Goal: Task Accomplishment & Management: Use online tool/utility

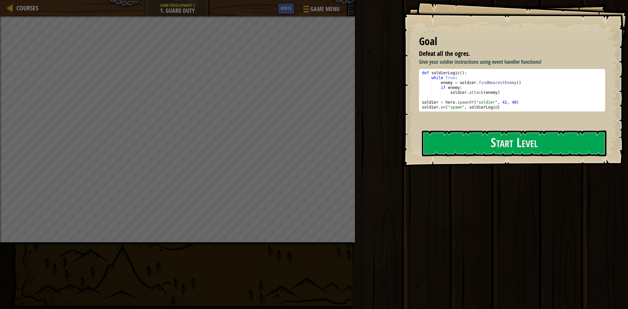
click at [357, 191] on div "Courses Game Development 2 1. Guard Duty Game Menu Done Hints 1 ההההההההההההההה…" at bounding box center [314, 154] width 628 height 309
click at [437, 140] on button "Start Level" at bounding box center [514, 144] width 185 height 26
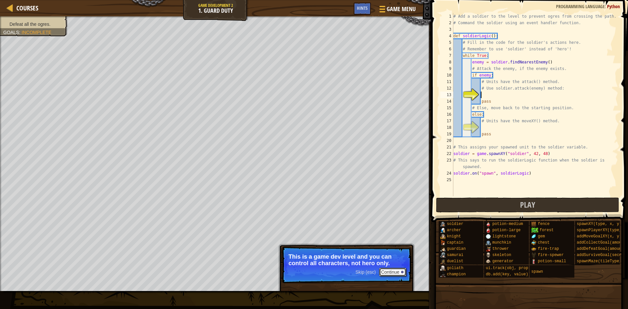
click at [384, 272] on button "Continue" at bounding box center [392, 272] width 27 height 9
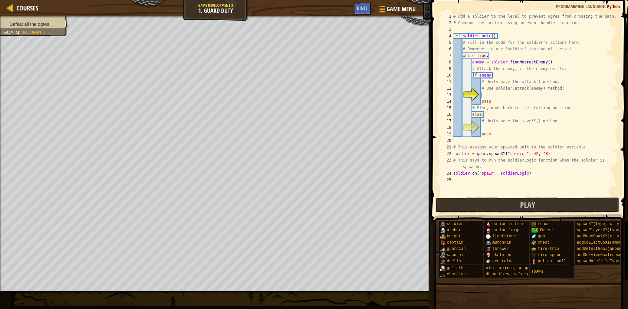
click at [0, 187] on div "Defeat all the ogres. Goals : Incomplete" at bounding box center [215, 153] width 431 height 275
click at [0, 178] on div at bounding box center [1, 158] width 2 height 285
click at [455, 203] on button "Play" at bounding box center [528, 205] width 184 height 15
click at [529, 204] on span "Play" at bounding box center [527, 205] width 15 height 10
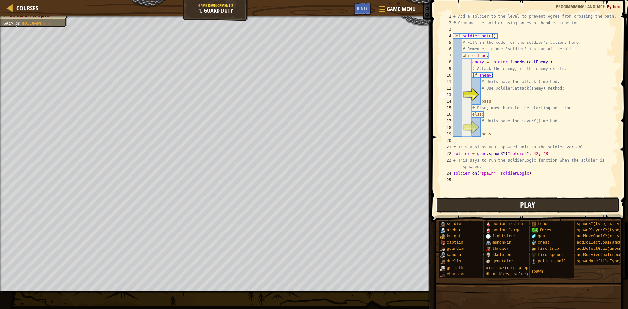
click at [494, 201] on button "Play" at bounding box center [528, 205] width 184 height 15
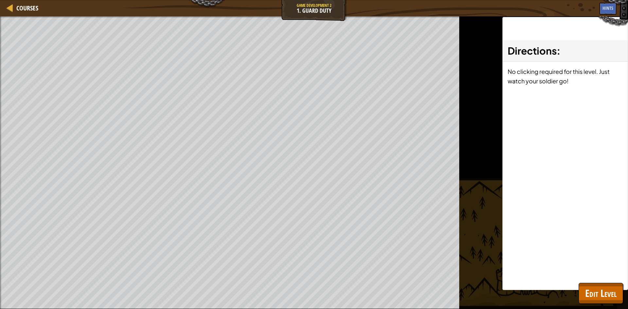
click at [0, 0] on span at bounding box center [0, 0] width 0 height 0
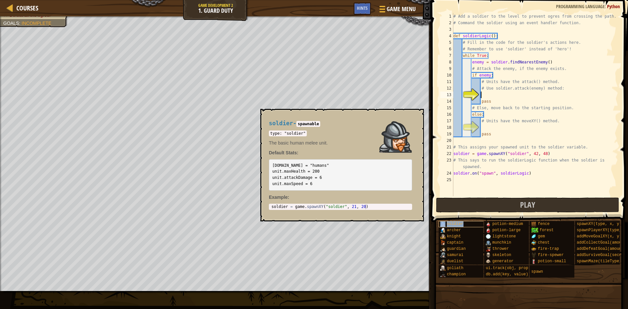
click at [455, 225] on span "soldier" at bounding box center [455, 224] width 16 height 5
click at [456, 235] on span "knight" at bounding box center [454, 236] width 14 height 5
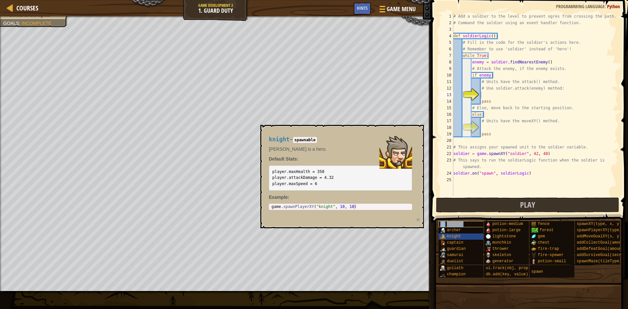
click at [455, 222] on span "soldier" at bounding box center [455, 224] width 16 height 5
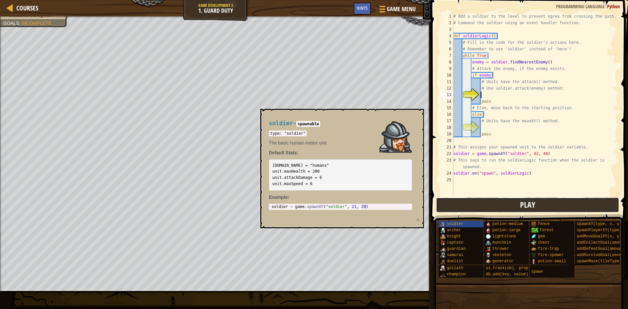
click at [509, 205] on button "Play" at bounding box center [528, 205] width 184 height 15
click at [246, 111] on div "copy 42, 48" at bounding box center [253, 107] width 55 height 13
click at [229, 104] on div "copy 42, 49" at bounding box center [253, 104] width 55 height 13
click at [174, 76] on div "copy 32, 54" at bounding box center [201, 82] width 55 height 13
click at [174, 107] on div "copy 31, 47" at bounding box center [193, 110] width 55 height 13
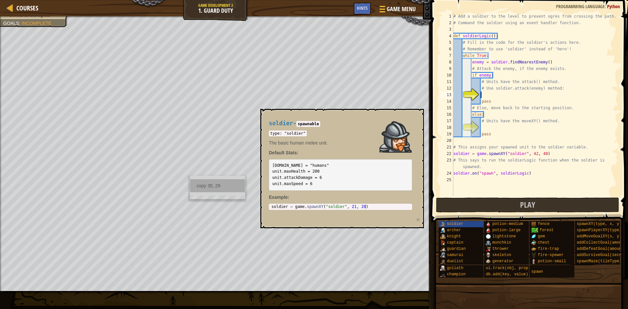
click at [195, 185] on div "copy 35, 29" at bounding box center [217, 185] width 55 height 13
paste textarea "35, 29"
type textarea "35, 29"
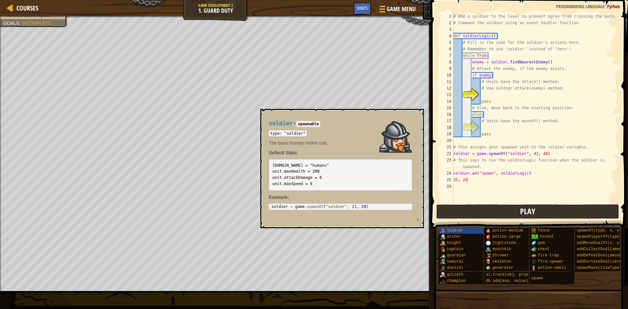
click at [556, 213] on button "Play" at bounding box center [528, 211] width 184 height 15
drag, startPoint x: 315, startPoint y: 172, endPoint x: 372, endPoint y: 161, distance: 57.8
click at [372, 161] on pre "[DOMAIN_NAME] = "humans" unit.maxHealth = 200 unit.attackDamage = 6 unit.maxSpe…" at bounding box center [340, 174] width 143 height 31
click at [420, 76] on div "Courses Game Development 2 1. Guard Duty Game Menu Done Hints 1 ההההההההההההההה…" at bounding box center [314, 154] width 628 height 309
click at [10, 5] on div at bounding box center [10, 8] width 8 height 8
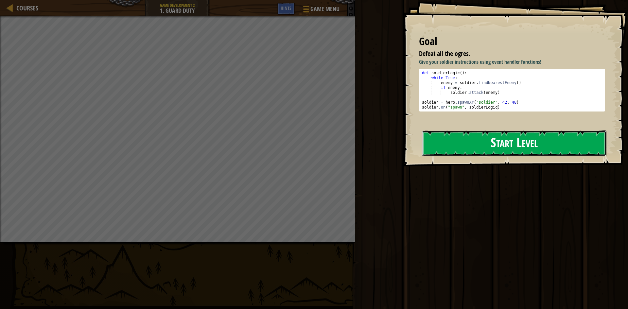
click at [476, 146] on button "Start Level" at bounding box center [514, 144] width 185 height 26
click at [490, 138] on button "Start Level" at bounding box center [514, 144] width 185 height 26
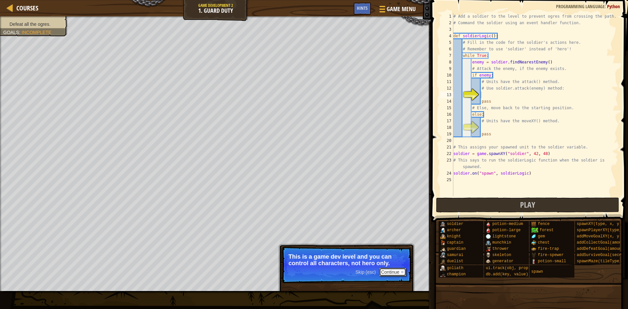
click at [395, 273] on button "Continue" at bounding box center [392, 272] width 27 height 9
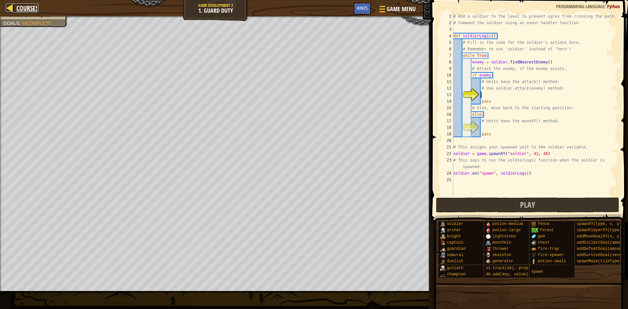
click at [9, 11] on div at bounding box center [10, 8] width 8 height 8
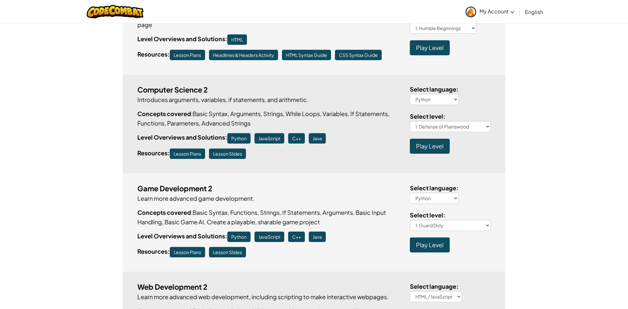
scroll to position [496, 0]
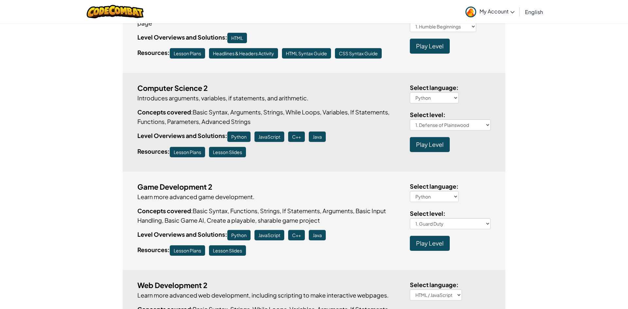
click at [430, 144] on span "Play Level" at bounding box center [429, 145] width 27 height 8
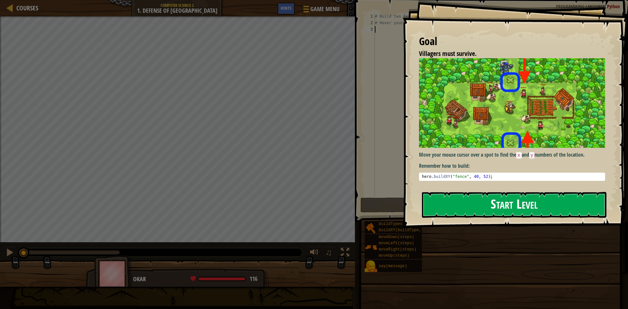
click at [556, 202] on button "Start Level" at bounding box center [514, 205] width 185 height 26
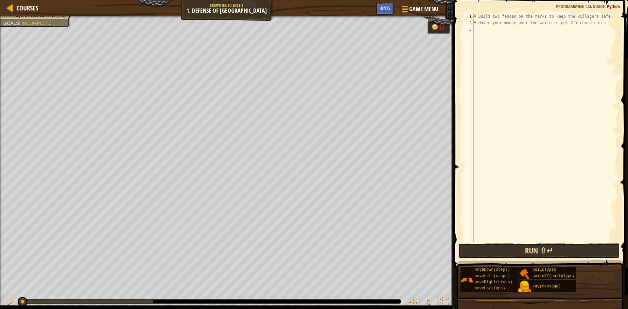
click at [489, 252] on button "Run ⇧↵" at bounding box center [539, 250] width 162 height 15
click at [12, 7] on div at bounding box center [10, 8] width 8 height 8
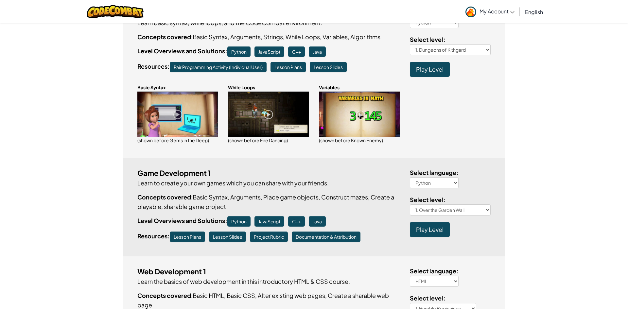
drag, startPoint x: 44, startPoint y: 0, endPoint x: 424, endPoint y: 230, distance: 444.0
click at [424, 230] on span "Play Level" at bounding box center [429, 230] width 27 height 8
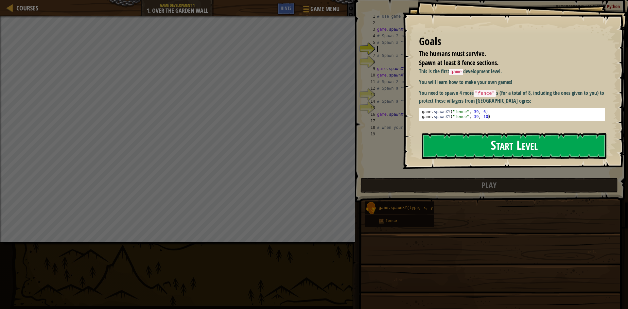
click at [489, 153] on button "Start Level" at bounding box center [514, 146] width 185 height 26
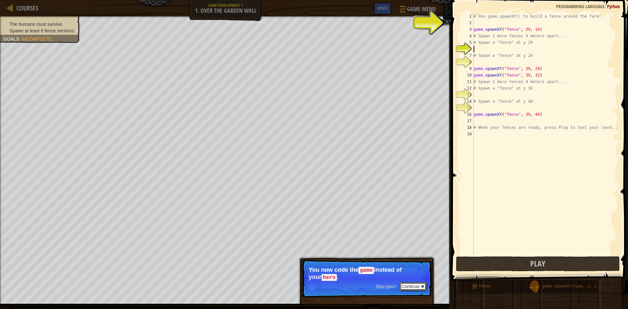
click at [412, 288] on button "Continue" at bounding box center [412, 286] width 27 height 9
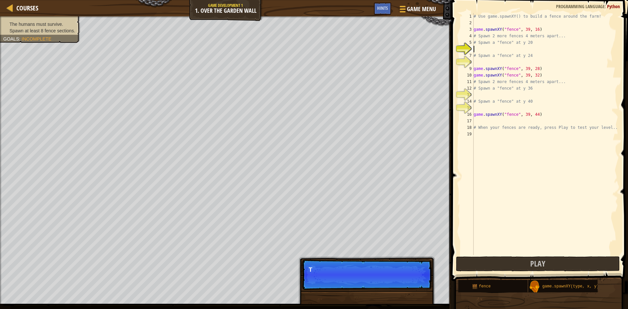
scroll to position [3, 0]
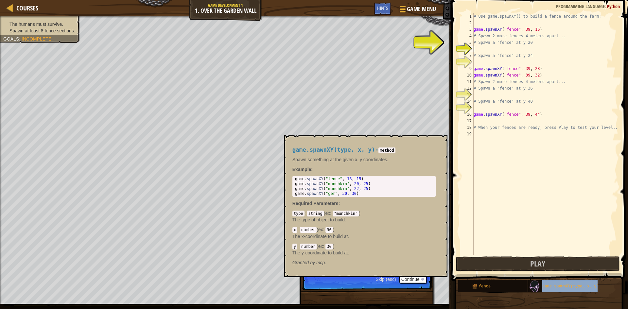
click at [560, 287] on span "game.spawnXY(type, x, y)" at bounding box center [570, 286] width 57 height 5
click at [492, 48] on div "# Use game.spawnXY() to build a fence around the farm! game . spawnXY ( "fence"…" at bounding box center [545, 140] width 146 height 255
paste textarea "35, 29"
type textarea "35, 29"
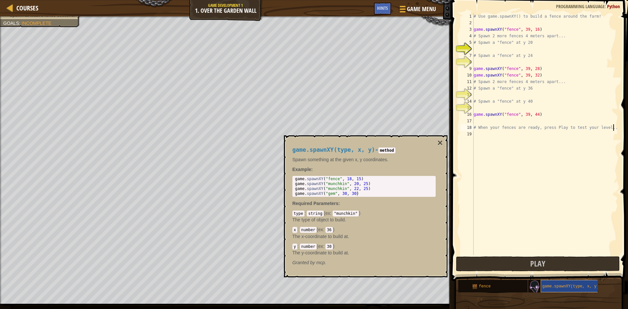
click at [560, 283] on div "game.spawnXY(type, x, y)" at bounding box center [572, 286] width 63 height 12
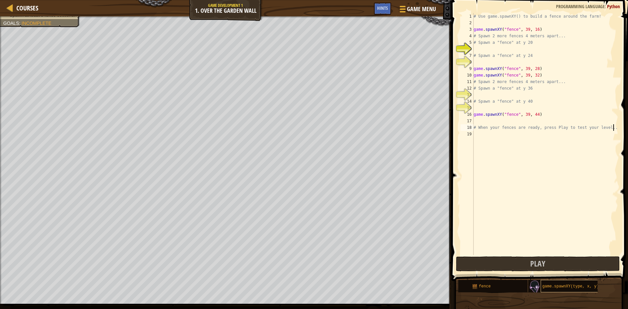
click at [560, 283] on div "game.spawnXY(type, x, y)" at bounding box center [572, 286] width 63 height 12
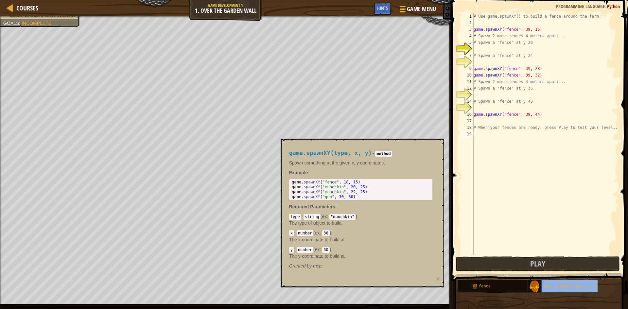
type textarea "game.spawnXY(type, x, y)"
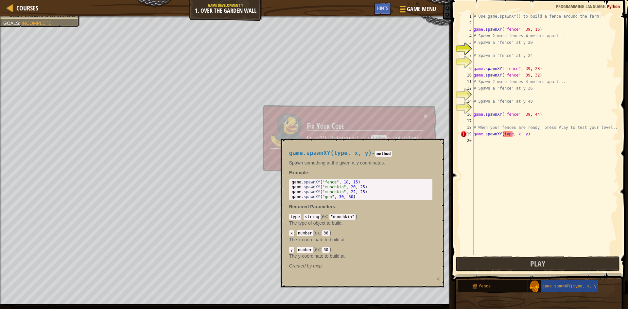
click at [541, 147] on div "# Use game.spawnXY() to build a fence around the farm! game . spawnXY ( "fence"…" at bounding box center [545, 140] width 146 height 255
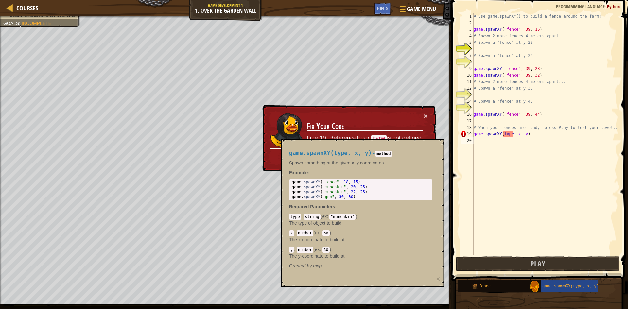
click at [506, 139] on div "# Use game.spawnXY() to build a fence around the farm! game . spawnXY ( "fence"…" at bounding box center [545, 140] width 146 height 255
type textarea "# When your fences are ready, press Play to test your level.."
type textarea "game.spawnXY("fence", 39, 44)"
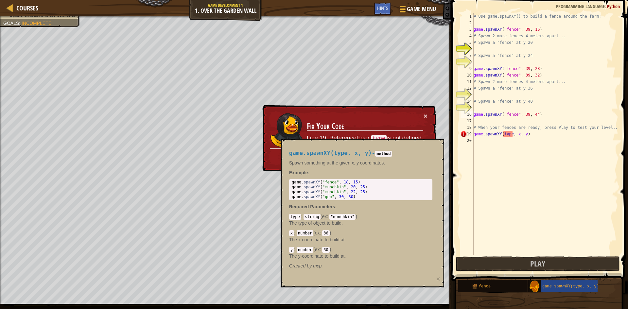
type textarea "# Spawn a "fence" at y 40"
type textarea "game.spawnXY("fence", 39, 28)"
type textarea "# Spawn a "fence" at y 24"
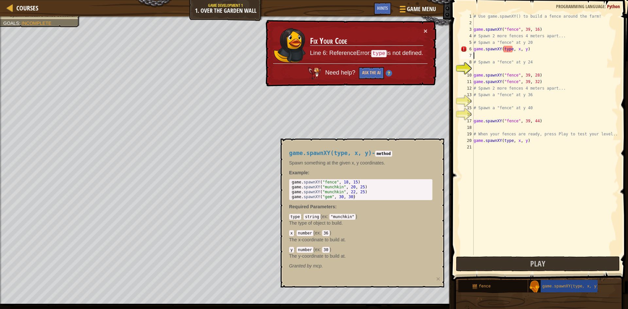
click at [513, 49] on div "# Use game.spawnXY() to build a fence around the farm! game . spawnXY ( "fence"…" at bounding box center [545, 140] width 146 height 255
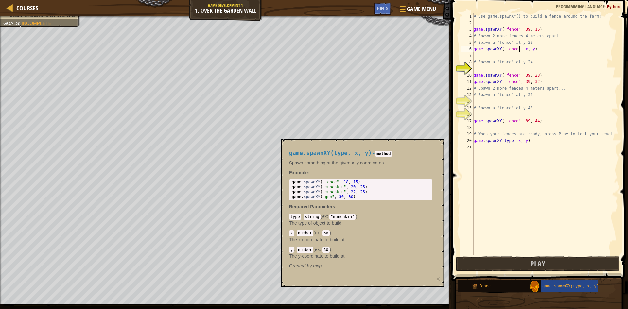
scroll to position [3, 7]
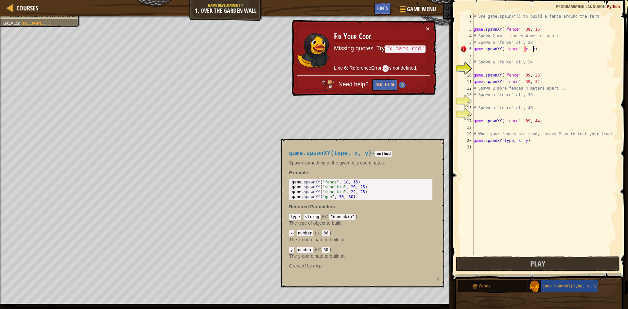
click at [526, 51] on div "# Use game.spawnXY() to build a fence around the farm! game . spawnXY ( "fence"…" at bounding box center [545, 140] width 146 height 255
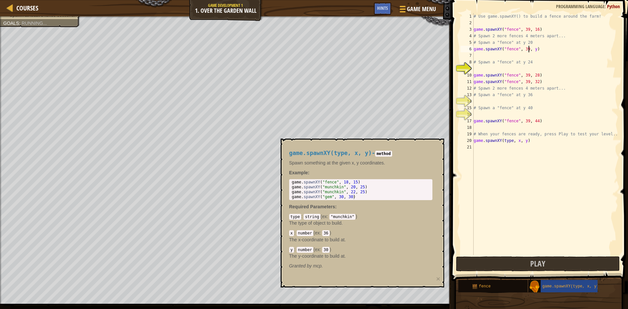
scroll to position [3, 8]
type textarea "game.spawnXY("fence", 39, 43)"
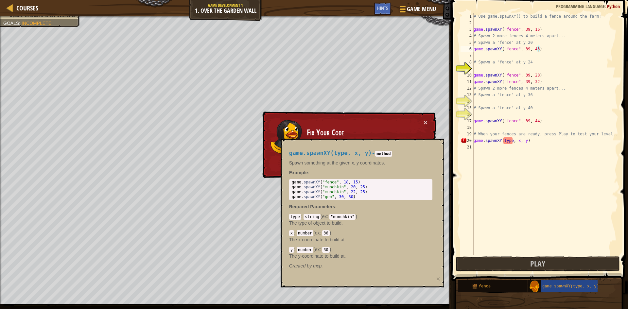
click at [513, 144] on div "# Use game.spawnXY() to build a fence around the farm! game . spawnXY ( "fence"…" at bounding box center [545, 140] width 146 height 255
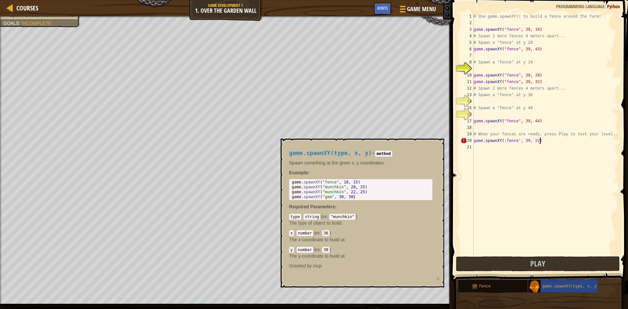
click at [506, 142] on div "# Use game.spawnXY() to build a fence around the farm! game . spawnXY ( "fence"…" at bounding box center [545, 140] width 146 height 255
type textarea "game.spawnXY("fence", 39, 22)"
click at [552, 139] on div "# Use game.spawnXY() to build a fence around the farm! game . spawnXY ( "fence"…" at bounding box center [545, 140] width 146 height 255
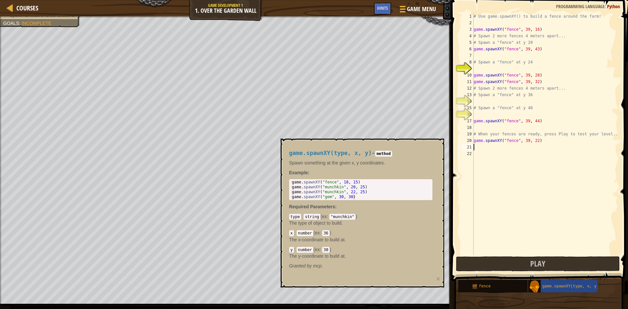
scroll to position [3, 0]
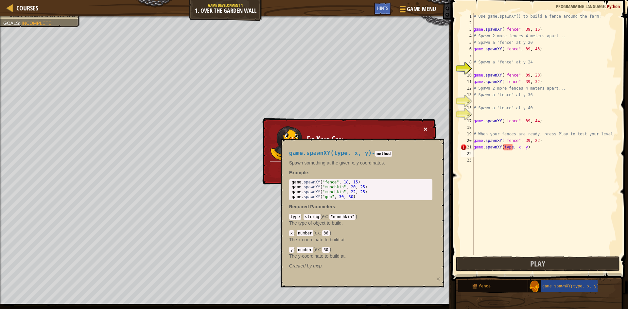
click at [425, 127] on button "×" at bounding box center [425, 128] width 4 height 7
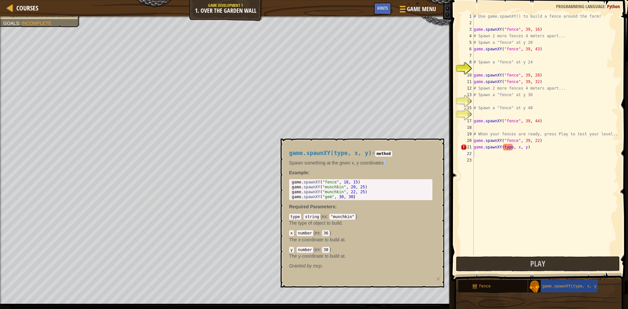
drag, startPoint x: 386, startPoint y: 163, endPoint x: 415, endPoint y: 166, distance: 29.3
click at [415, 166] on p "Spawn something at the given x, y coordinates." at bounding box center [360, 163] width 143 height 7
click at [521, 148] on div "# Use game.spawnXY() to build a fence around the farm! game . spawnXY ( "fence"…" at bounding box center [545, 140] width 146 height 255
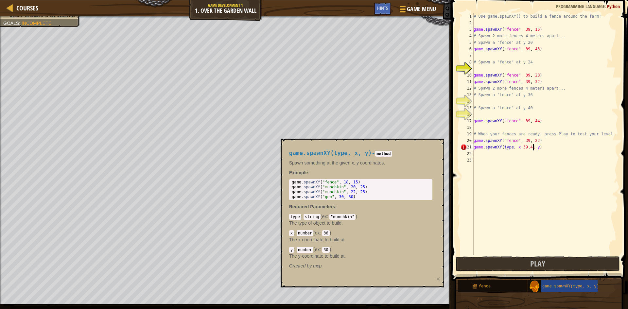
click at [512, 148] on div "# Use game.spawnXY() to build a fence around the farm! game . spawnXY ( "fence"…" at bounding box center [545, 140] width 146 height 255
type textarea "game.spawnXY(,fence x,39,41 y)"
click at [516, 173] on div "# Use game.spawnXY() to build a fence around the farm! game . spawnXY ( "fence"…" at bounding box center [545, 140] width 146 height 255
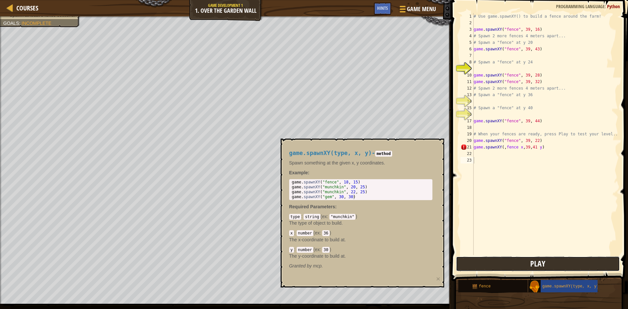
click at [507, 266] on button "Play" at bounding box center [538, 263] width 164 height 15
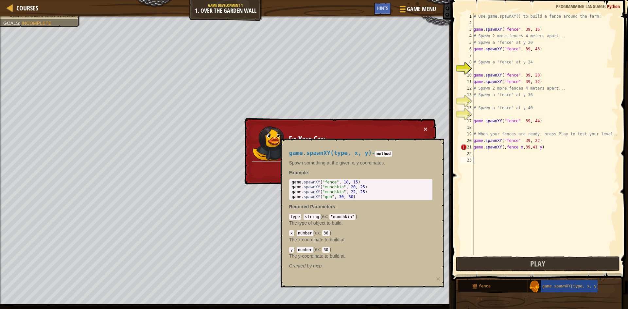
click at [526, 165] on div "# Use game.spawnXY() to build a fence around the farm! game . spawnXY ( "fence"…" at bounding box center [545, 140] width 146 height 255
click at [428, 129] on div "× Fix Your Code Function calls paramaters must be seperated by , s Need help? A…" at bounding box center [339, 151] width 194 height 70
click at [425, 130] on button "×" at bounding box center [425, 128] width 4 height 7
